Goal: Task Accomplishment & Management: Manage account settings

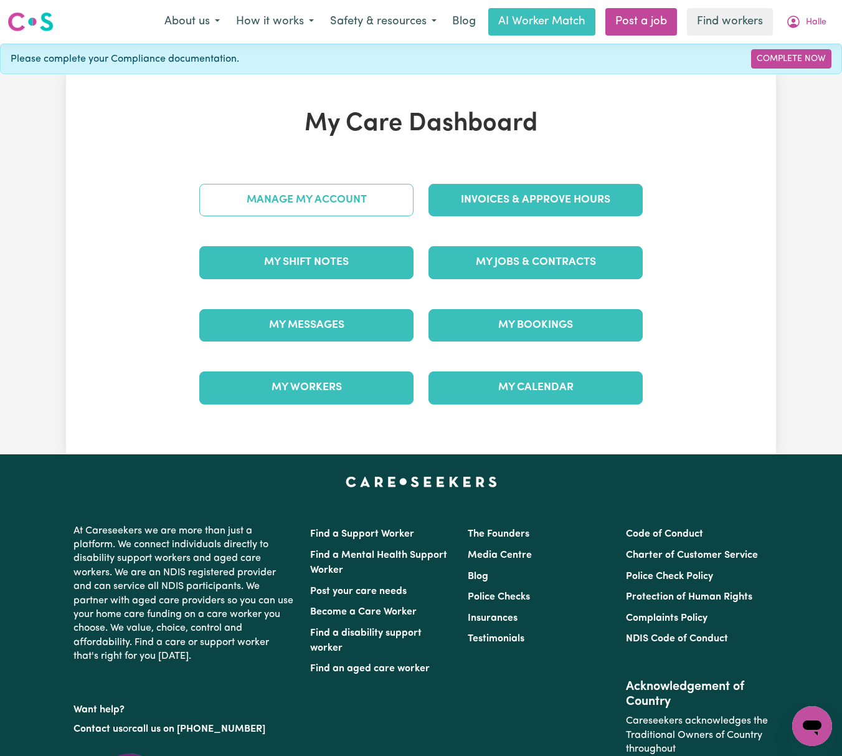
click at [381, 197] on link "Manage My Account" at bounding box center [306, 200] width 214 height 32
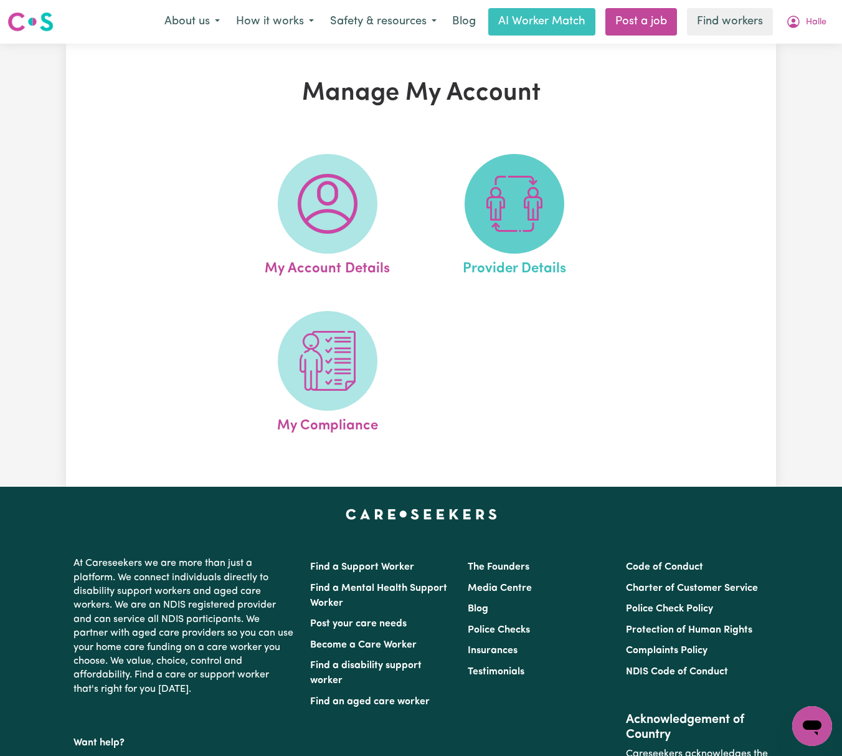
click at [496, 198] on img at bounding box center [515, 204] width 60 height 60
select select "NDIS_FUNDING_PLAN_MANAGED"
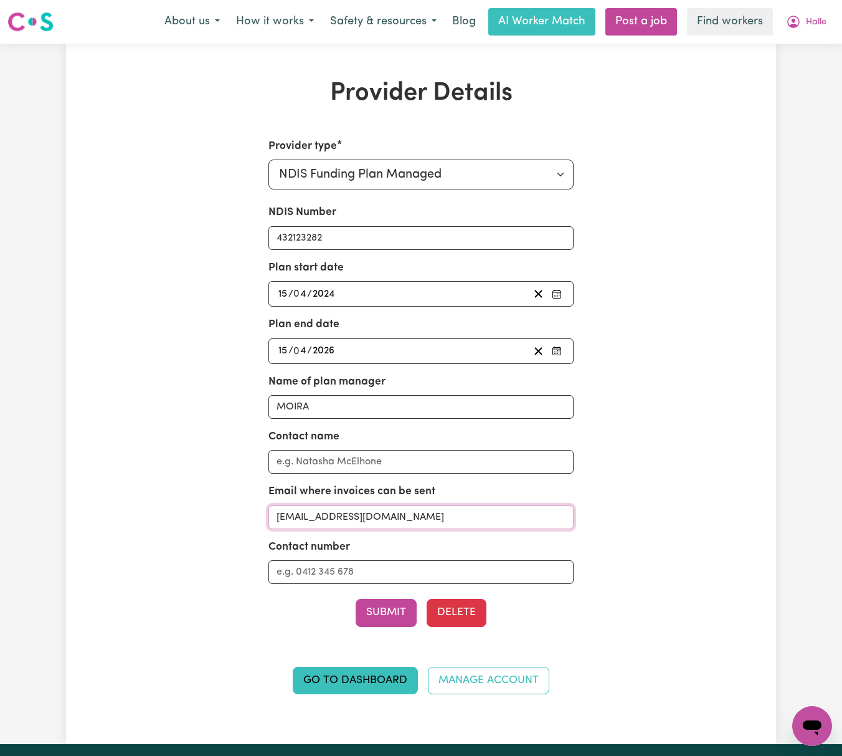
click at [427, 522] on input "[EMAIL_ADDRESS][DOMAIN_NAME]" at bounding box center [421, 517] width 306 height 24
click at [813, 25] on span "Halle" at bounding box center [816, 23] width 21 height 14
click at [813, 39] on link "My Dashboard" at bounding box center [785, 49] width 98 height 24
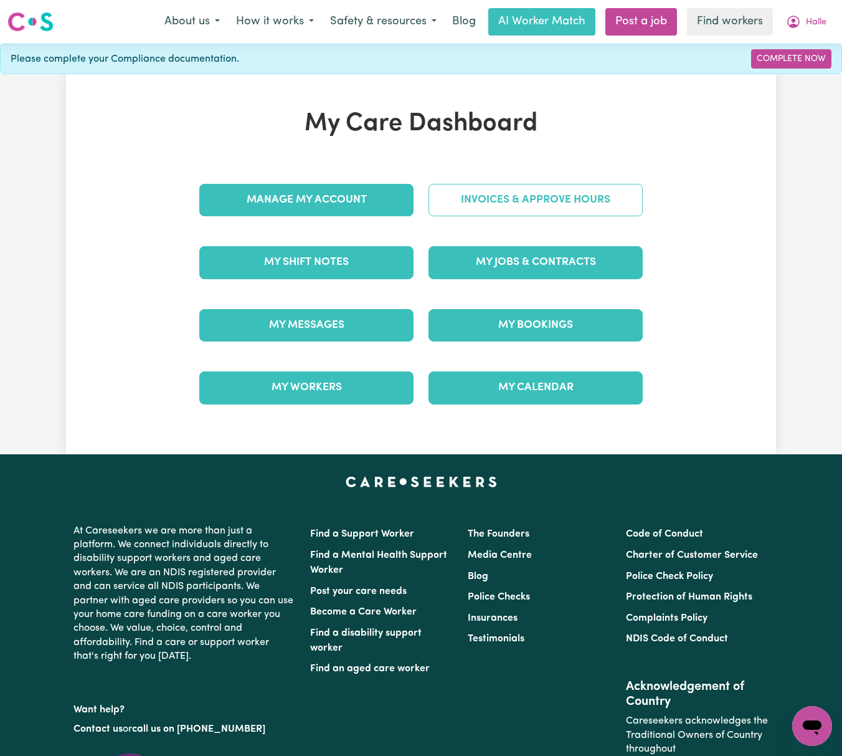
click at [494, 197] on link "Invoices & Approve Hours" at bounding box center [536, 200] width 214 height 32
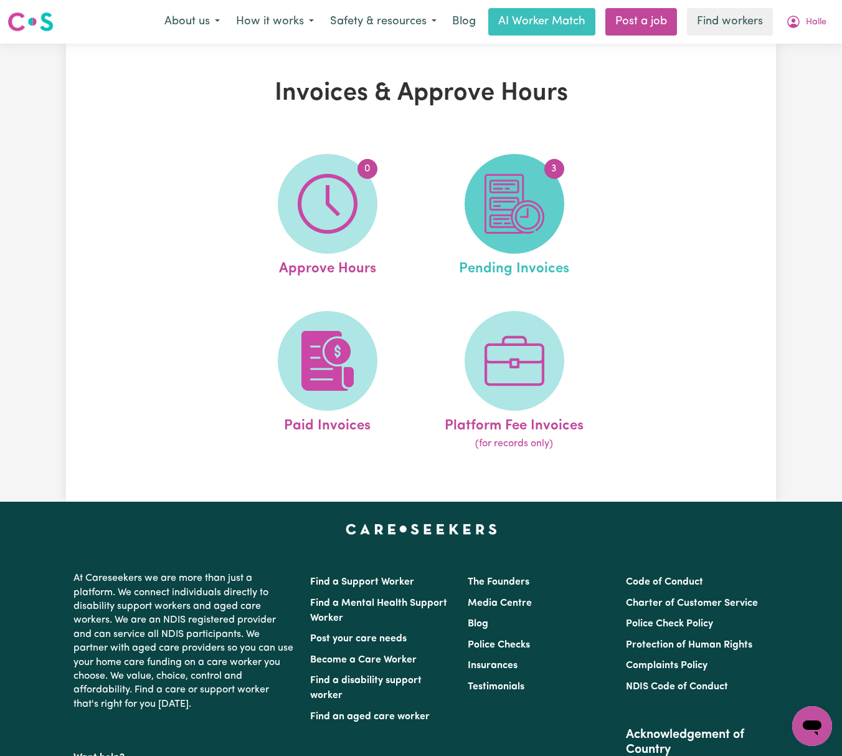
click at [486, 229] on img at bounding box center [515, 204] width 60 height 60
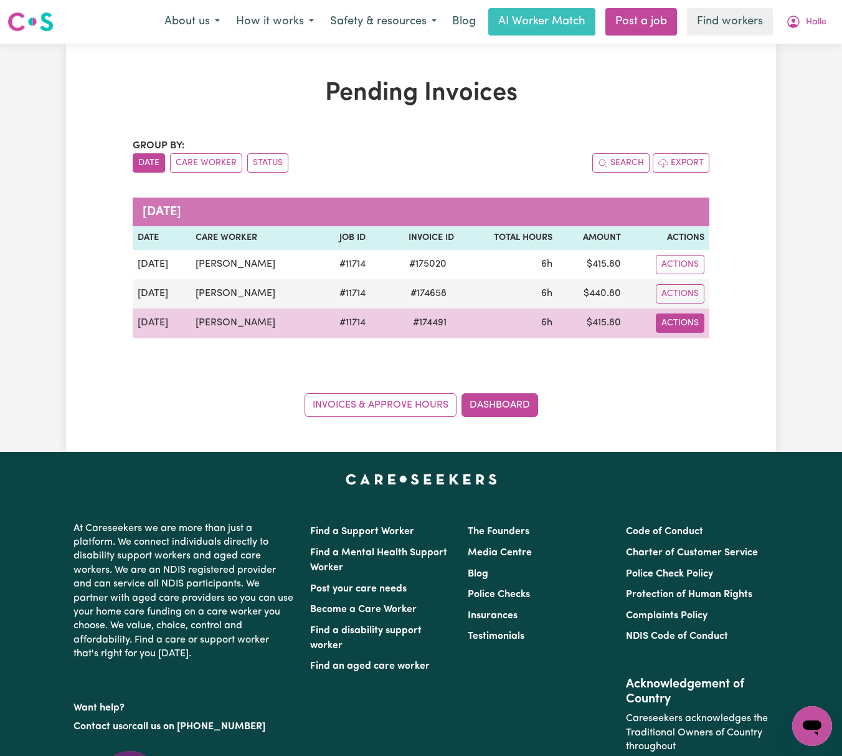
click at [686, 327] on button "Actions" at bounding box center [680, 322] width 49 height 19
click at [703, 354] on link "Download Invoice" at bounding box center [714, 352] width 114 height 25
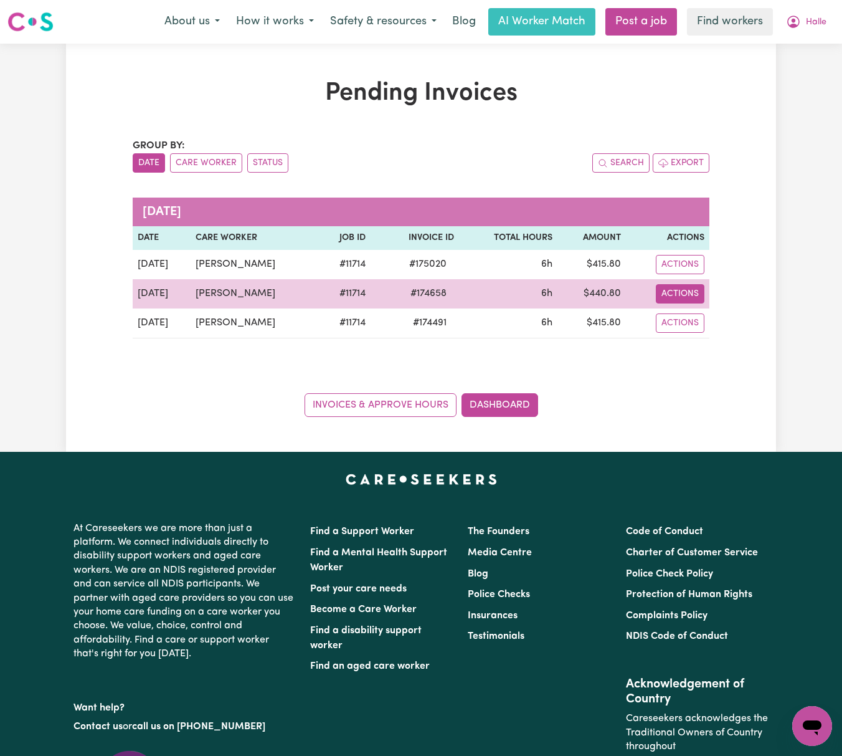
click at [685, 290] on button "Actions" at bounding box center [680, 293] width 49 height 19
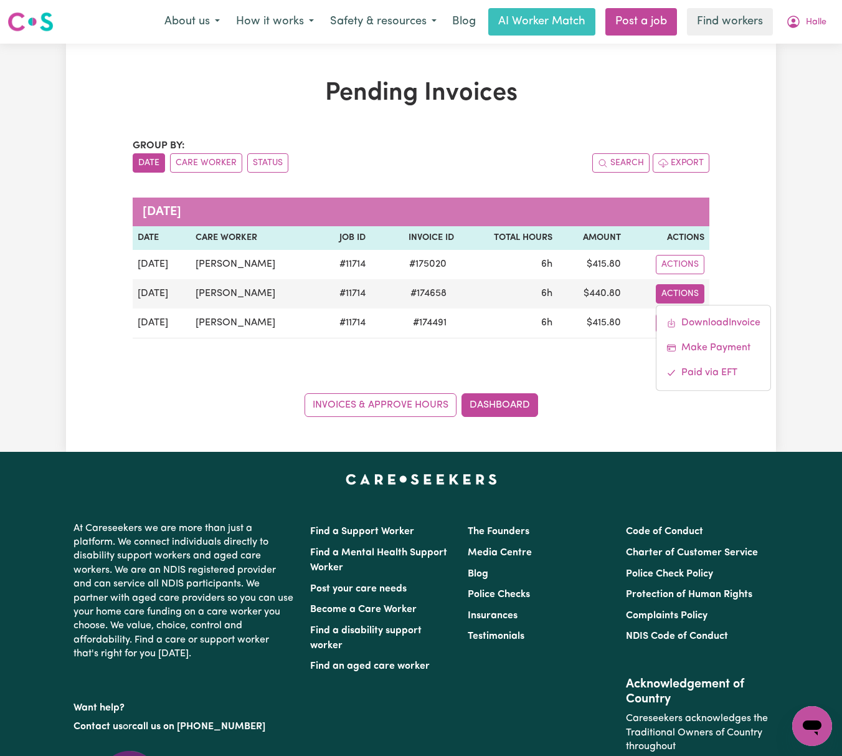
click at [810, 404] on div "Pending Invoices Group by: Date Care Worker Status Search Export [DATE] Date Ca…" at bounding box center [421, 248] width 842 height 408
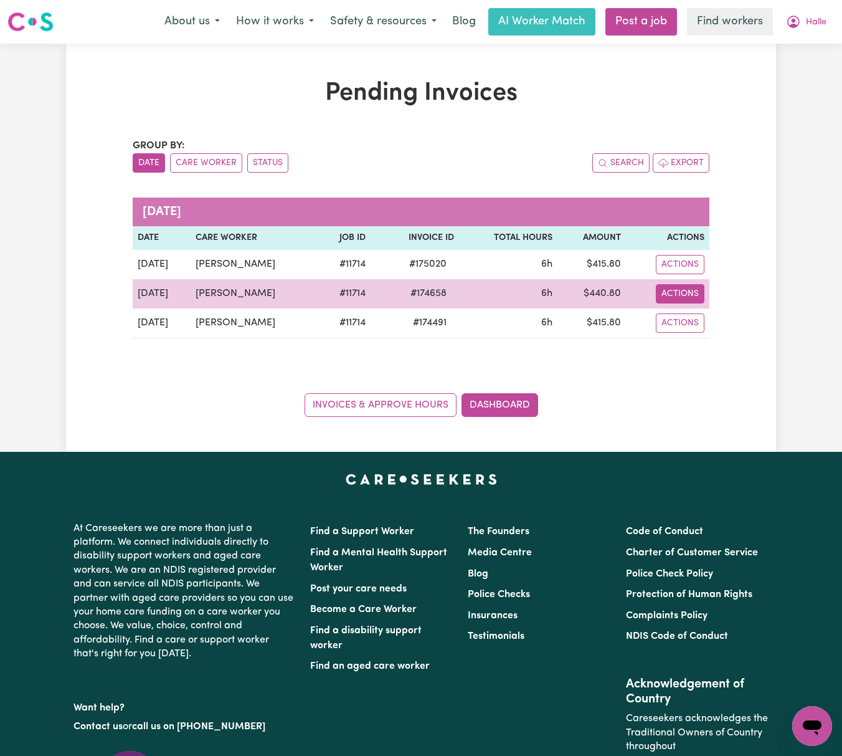
click at [685, 297] on button "Actions" at bounding box center [680, 293] width 49 height 19
click at [728, 313] on link "Download Invoice" at bounding box center [714, 322] width 114 height 25
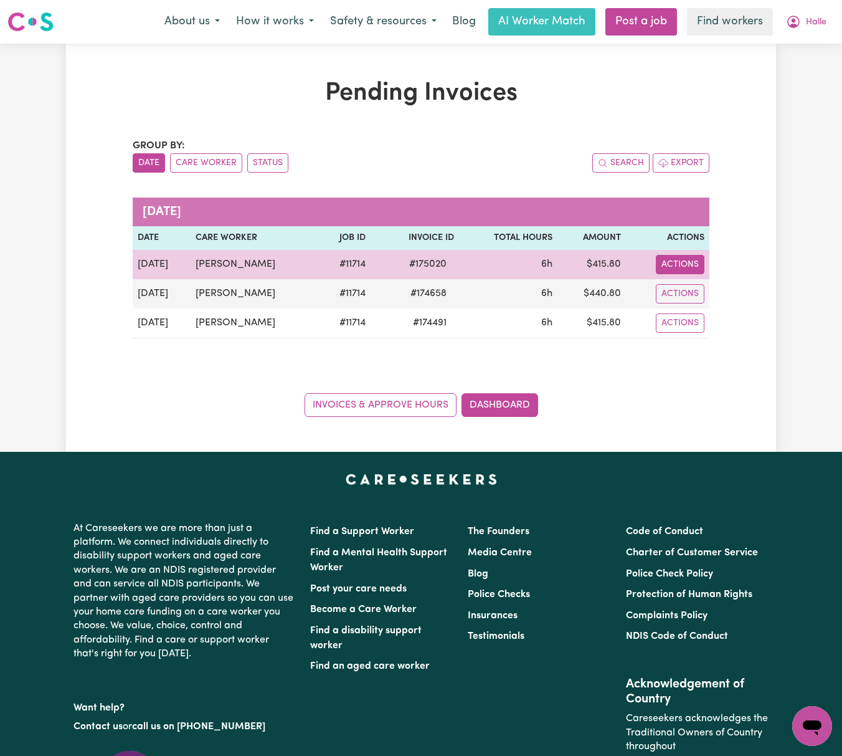
click at [680, 260] on button "Actions" at bounding box center [680, 264] width 49 height 19
click at [735, 285] on link "Download Invoice" at bounding box center [714, 293] width 114 height 25
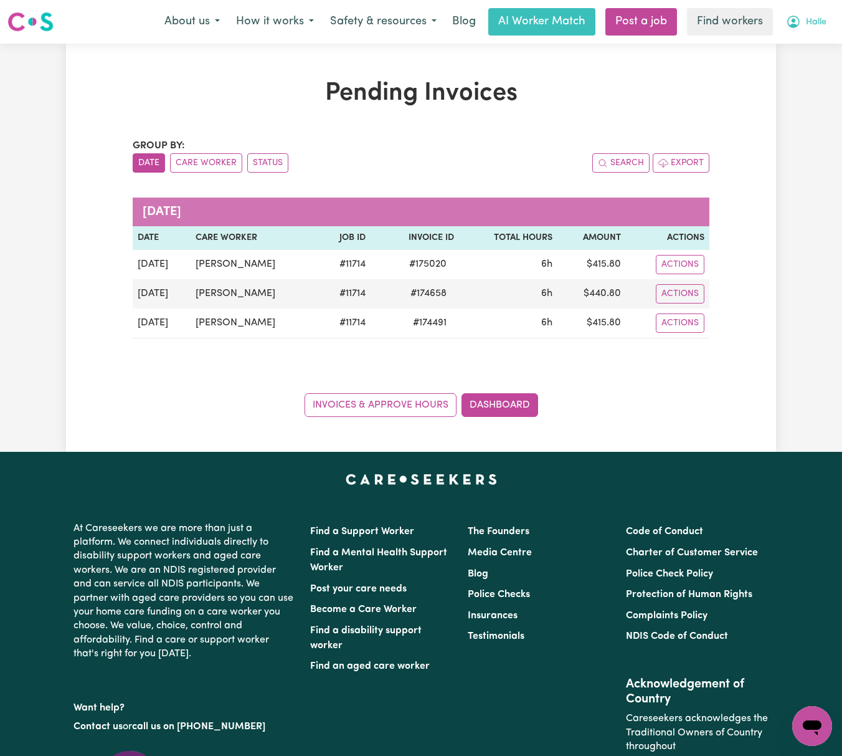
click at [806, 21] on span "Halle" at bounding box center [816, 23] width 21 height 14
click at [812, 77] on link "Logout" at bounding box center [785, 72] width 98 height 24
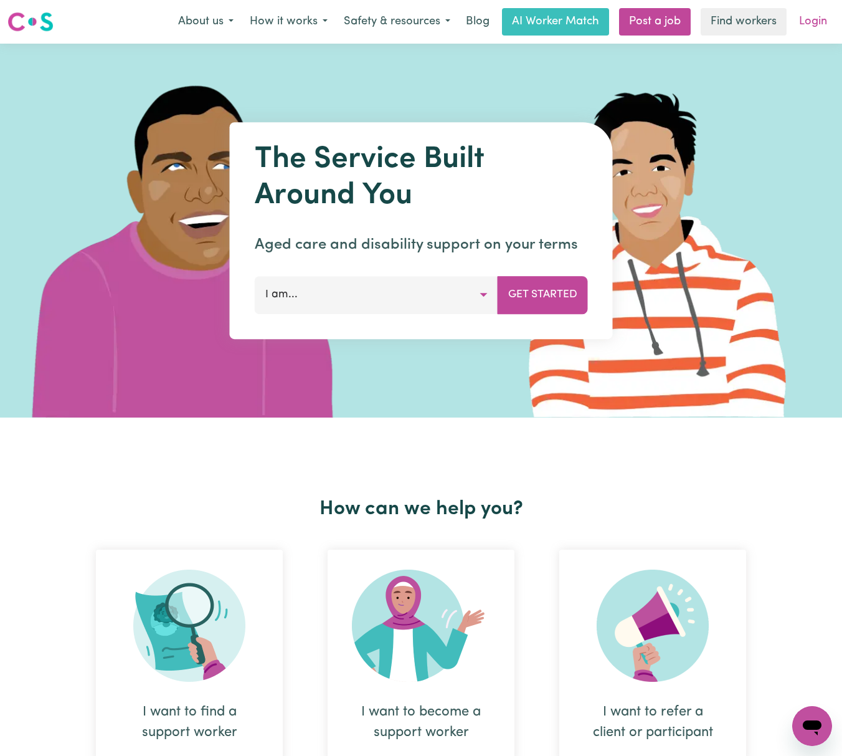
click at [802, 22] on link "Login" at bounding box center [813, 21] width 43 height 27
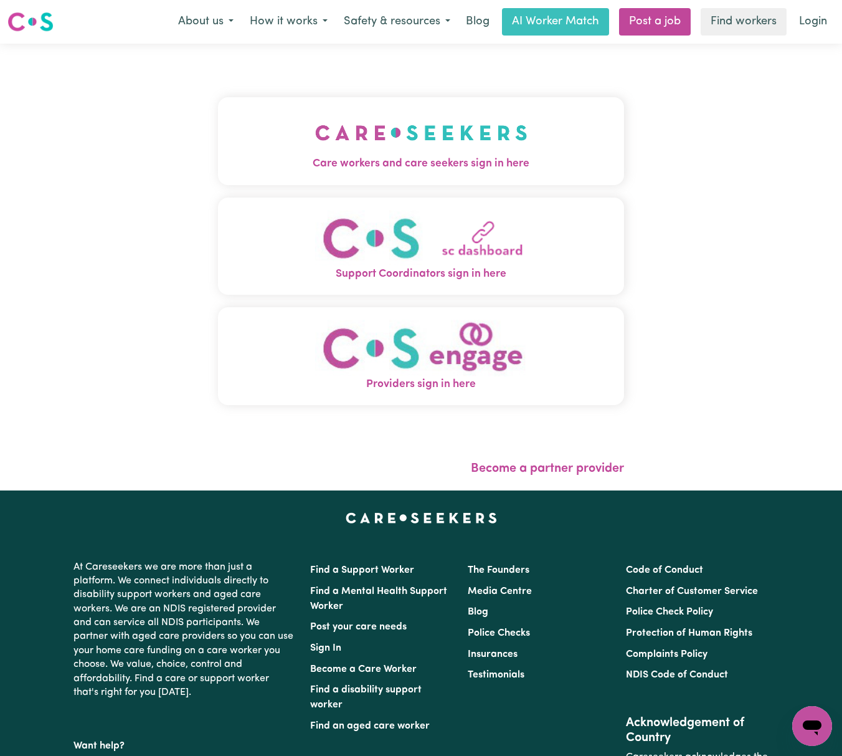
click at [431, 131] on img "Care workers and care seekers sign in here" at bounding box center [421, 133] width 212 height 46
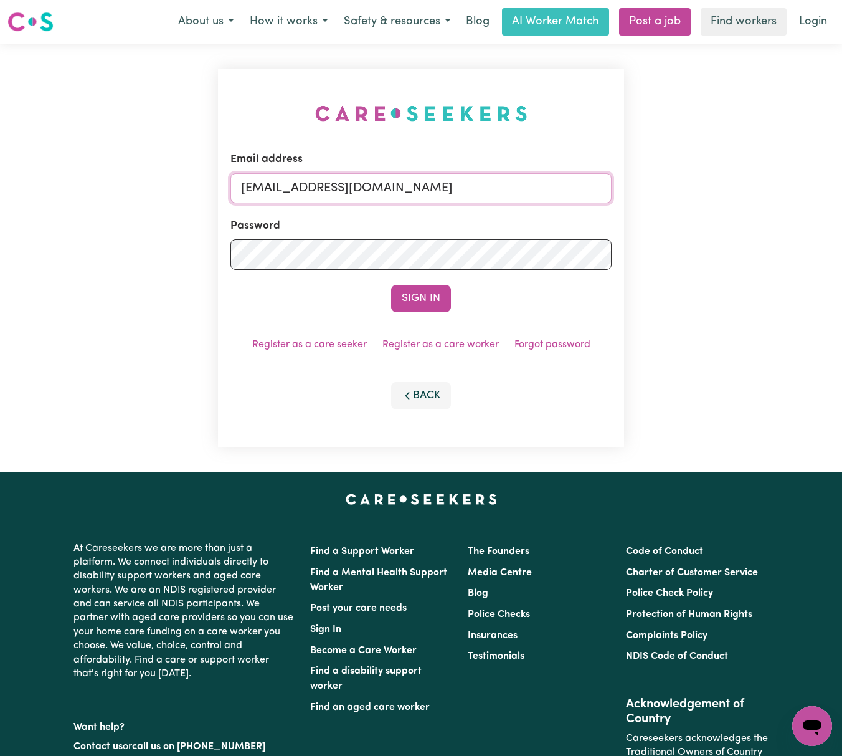
click at [404, 190] on input "[EMAIL_ADDRESS][DOMAIN_NAME]" at bounding box center [420, 188] width 381 height 30
drag, startPoint x: 303, startPoint y: 176, endPoint x: 661, endPoint y: 179, distance: 358.2
click at [656, 179] on div "Email address [EMAIL_ADDRESS][DOMAIN_NAME] Password Sign In Register as a care …" at bounding box center [421, 258] width 842 height 428
type input "[EMAIL_ADDRESS][DOMAIN_NAME]"
click at [391, 285] on button "Sign In" at bounding box center [421, 298] width 60 height 27
